Goal: Task Accomplishment & Management: Use online tool/utility

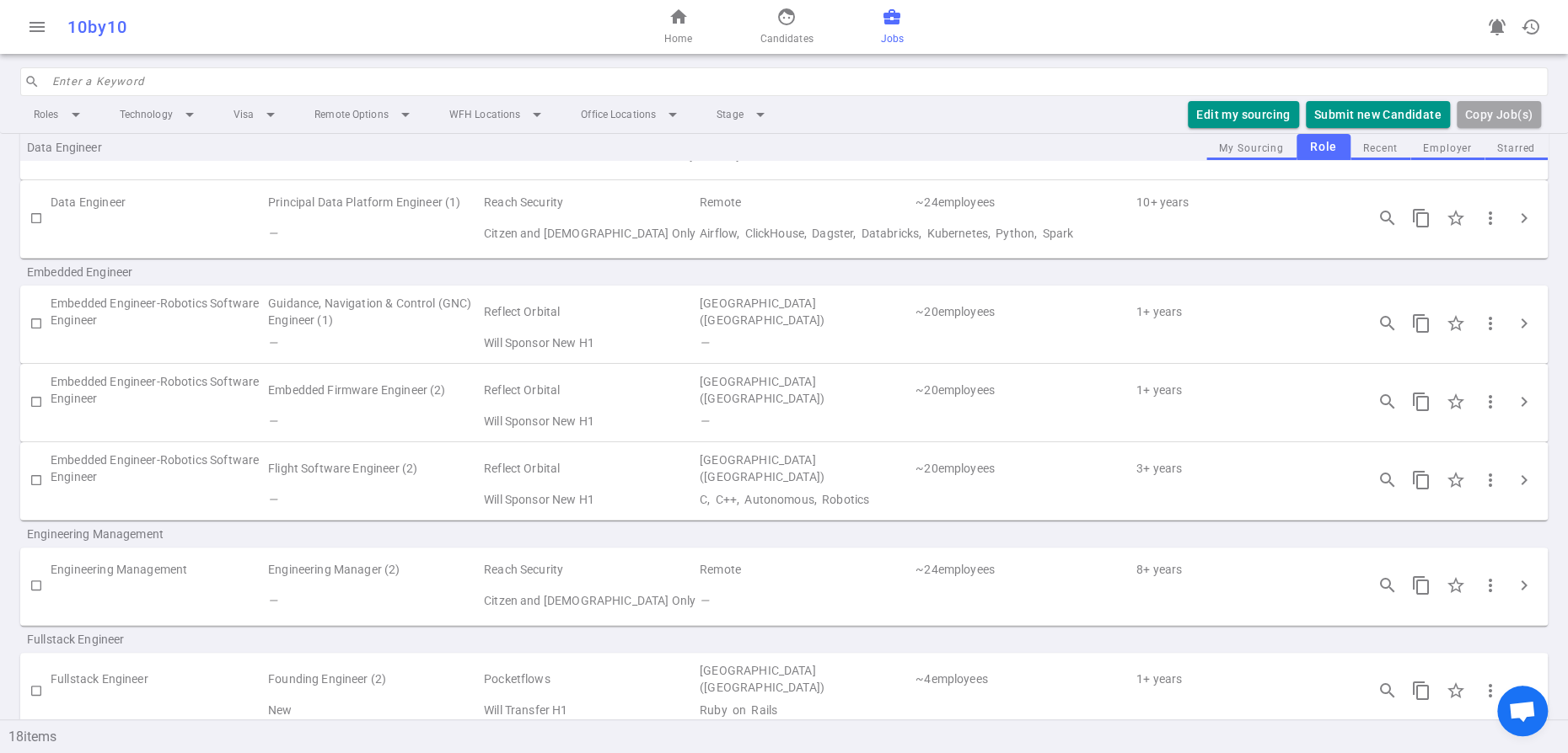
scroll to position [211, 0]
click at [785, 37] on span "Candidates" at bounding box center [786, 38] width 53 height 17
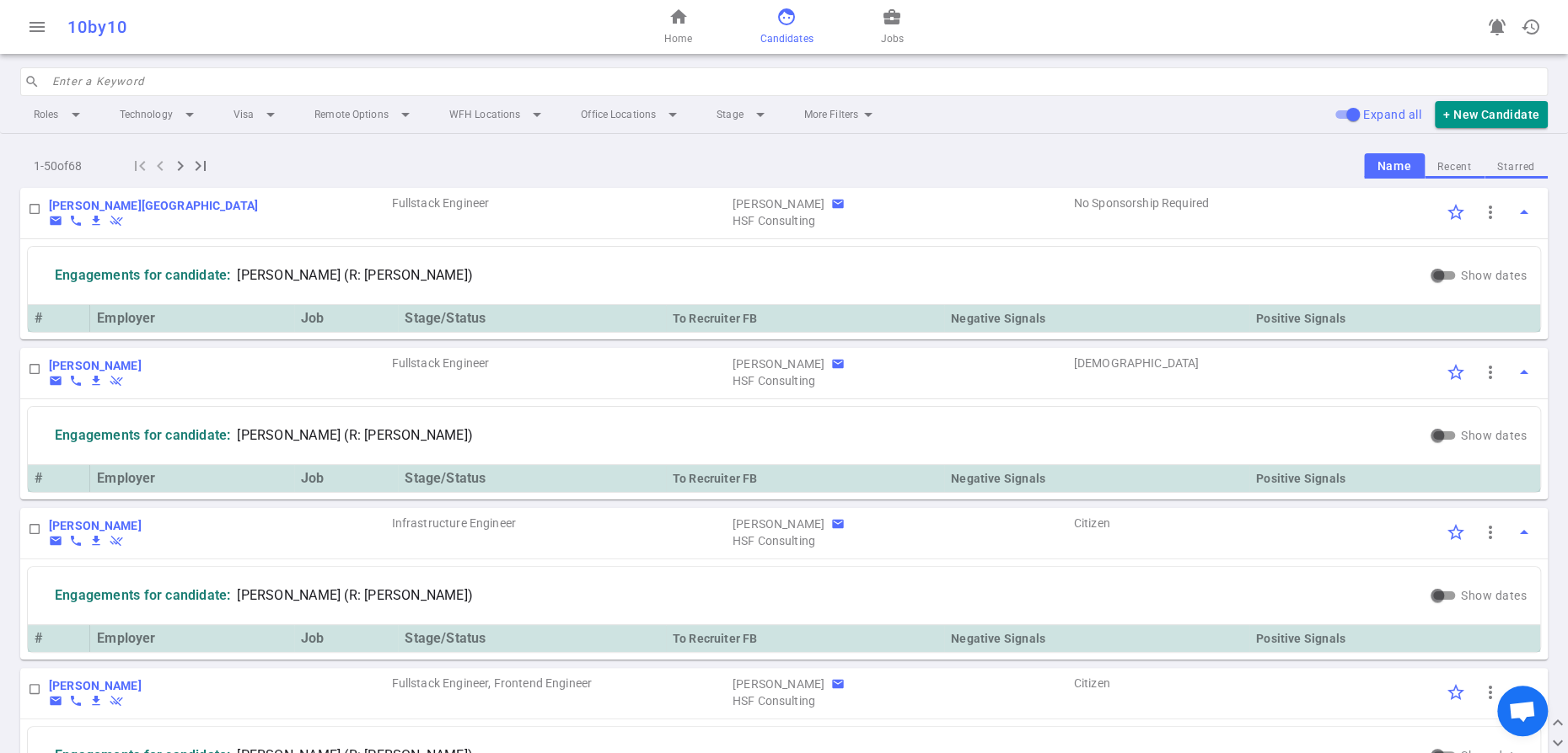
click at [253, 96] on input "search" at bounding box center [794, 81] width 1485 height 27
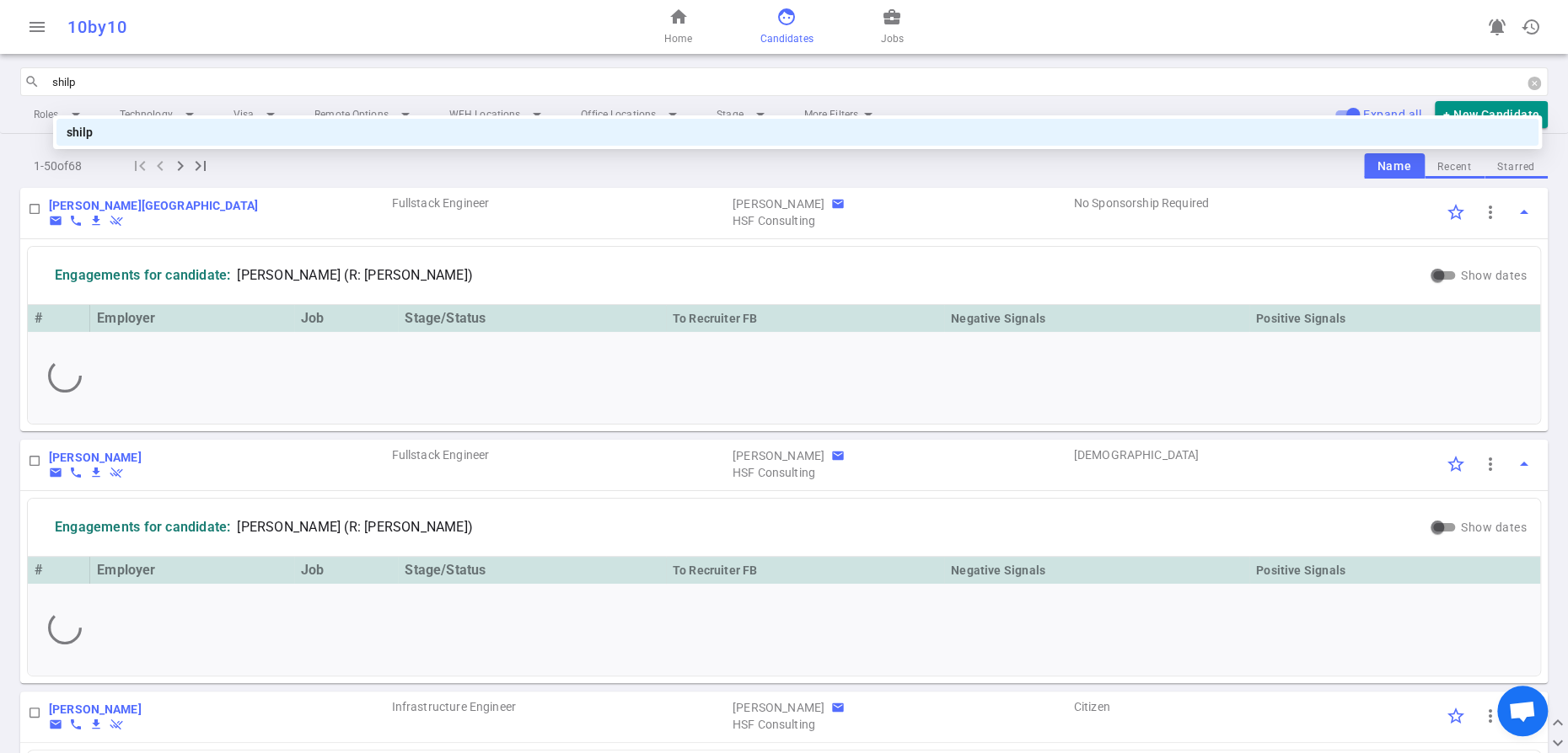
type input "shilpa"
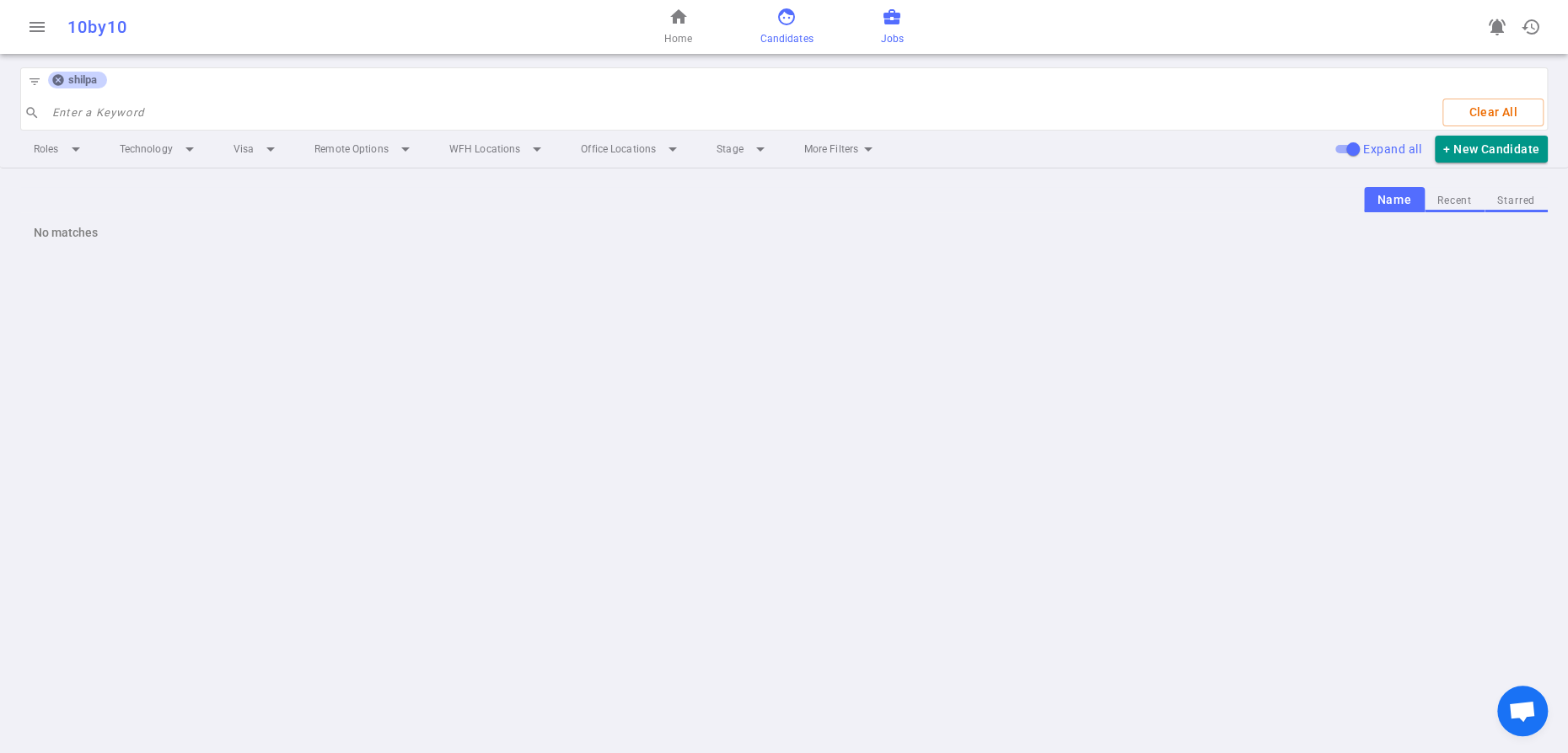
click at [902, 27] on span "business_center" at bounding box center [892, 17] width 21 height 21
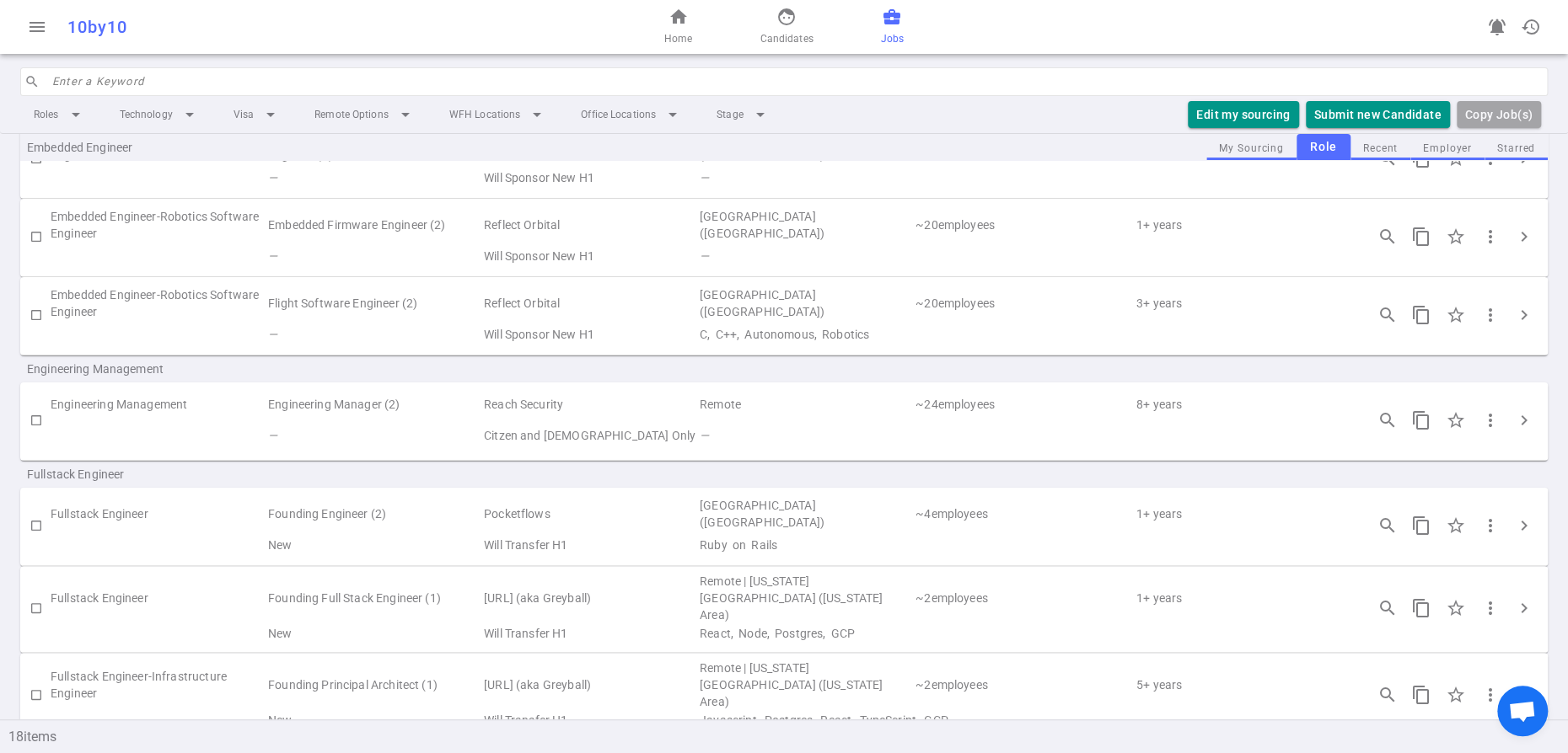
scroll to position [384, 0]
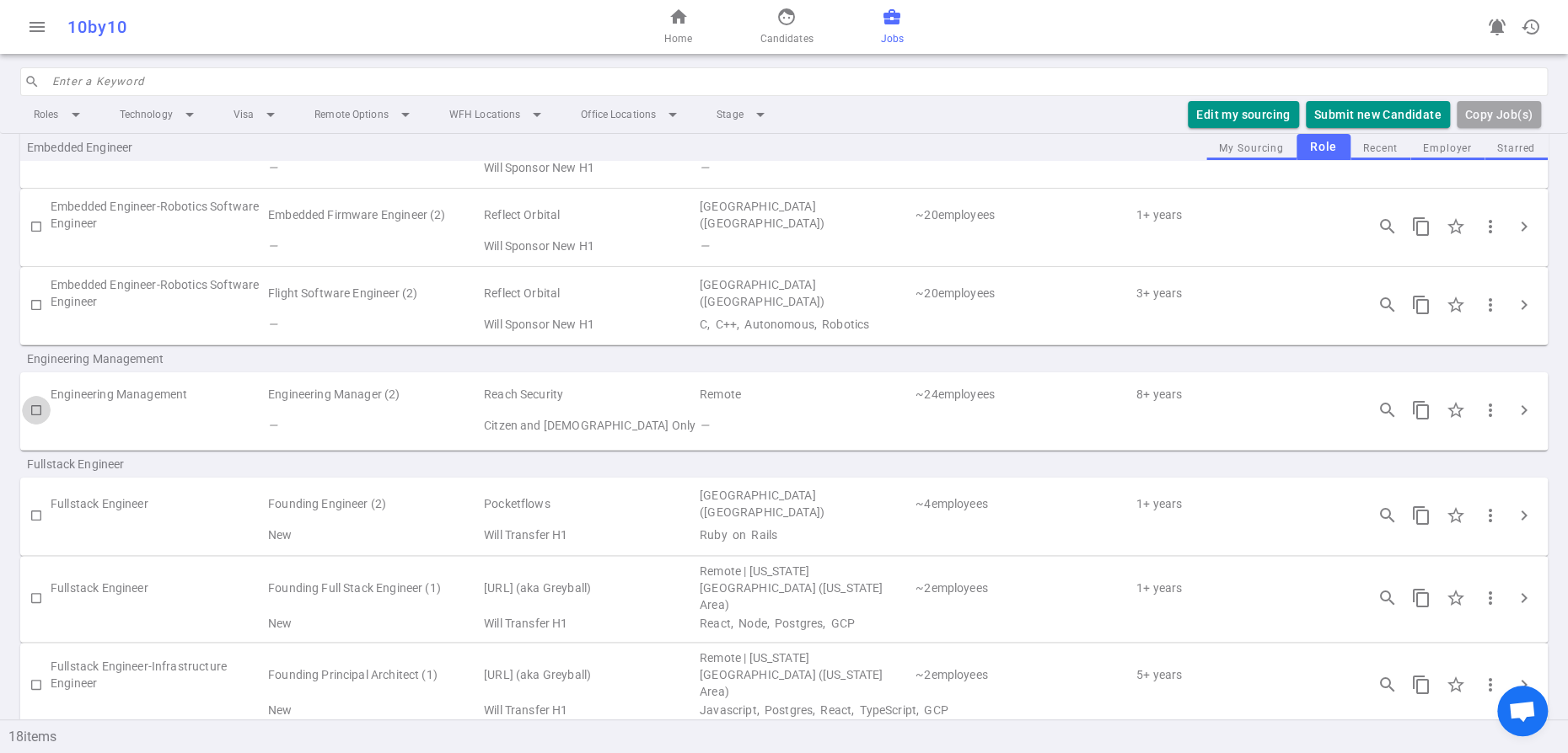
click at [37, 425] on input "checkbox" at bounding box center [36, 410] width 29 height 29
checkbox input "true"
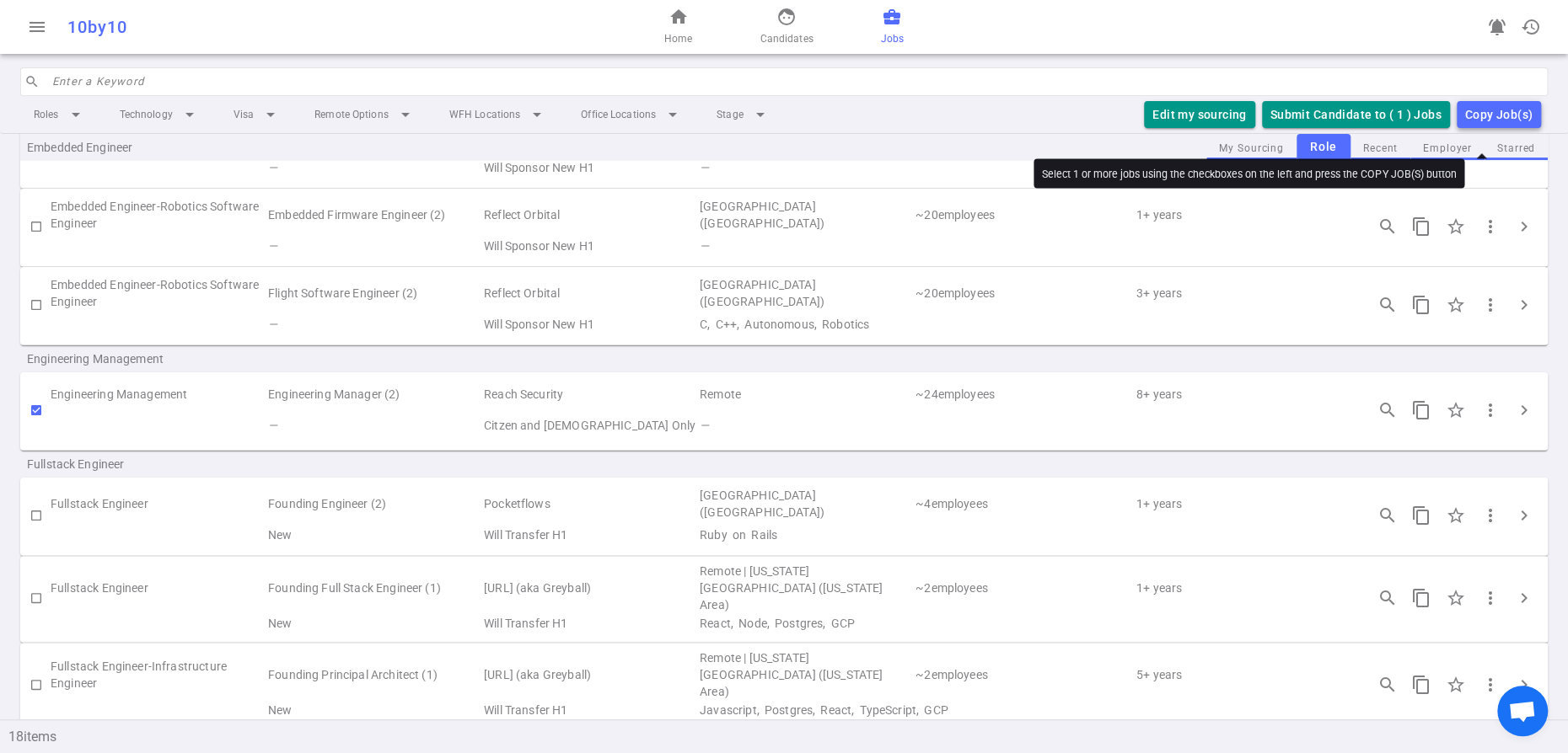
click at [1465, 126] on div "Copy Job(s)" at bounding box center [1499, 115] width 67 height 21
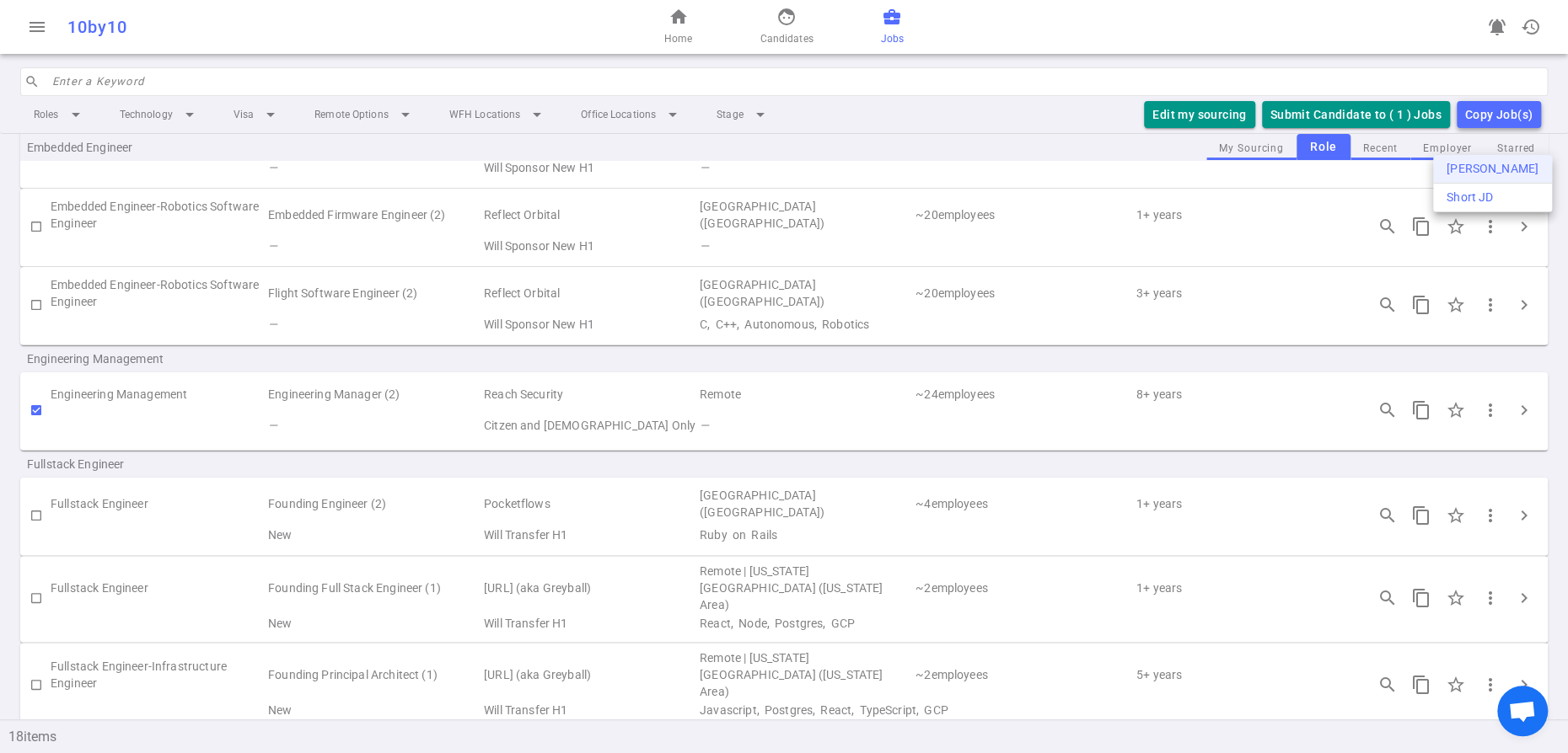
click at [1468, 178] on div "[PERSON_NAME]" at bounding box center [1492, 169] width 92 height 18
